Goal: Find specific page/section: Find specific page/section

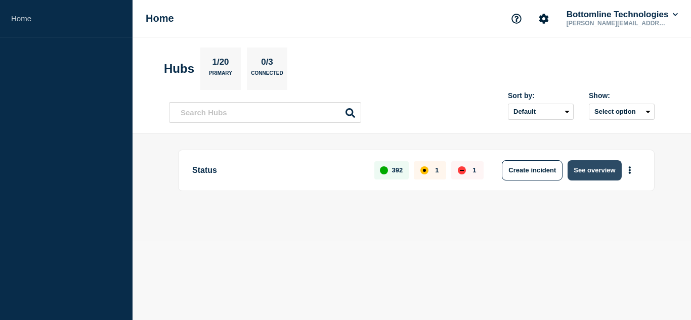
click at [583, 171] on button "See overview" at bounding box center [595, 170] width 54 height 20
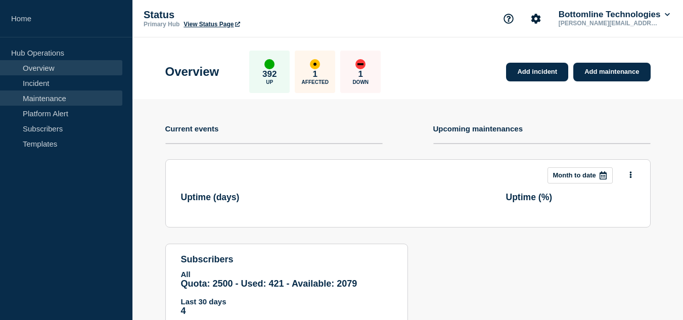
click at [46, 101] on link "Maintenance" at bounding box center [61, 98] width 122 height 15
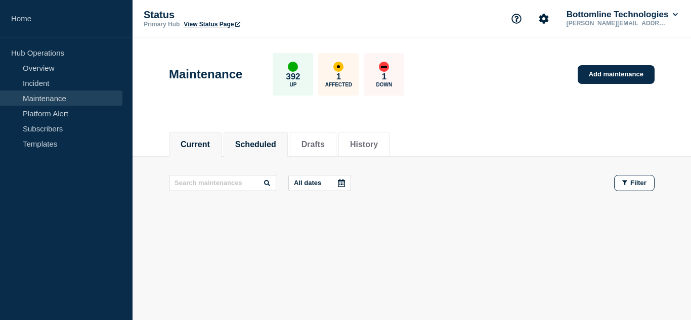
click at [259, 143] on button "Scheduled" at bounding box center [255, 144] width 41 height 9
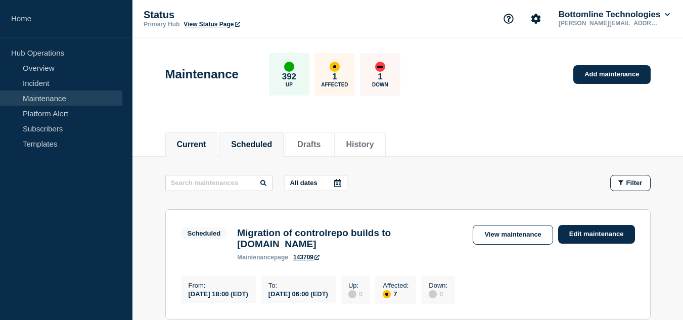
click at [206, 144] on button "Current" at bounding box center [191, 144] width 29 height 9
